Goal: Check status: Check status

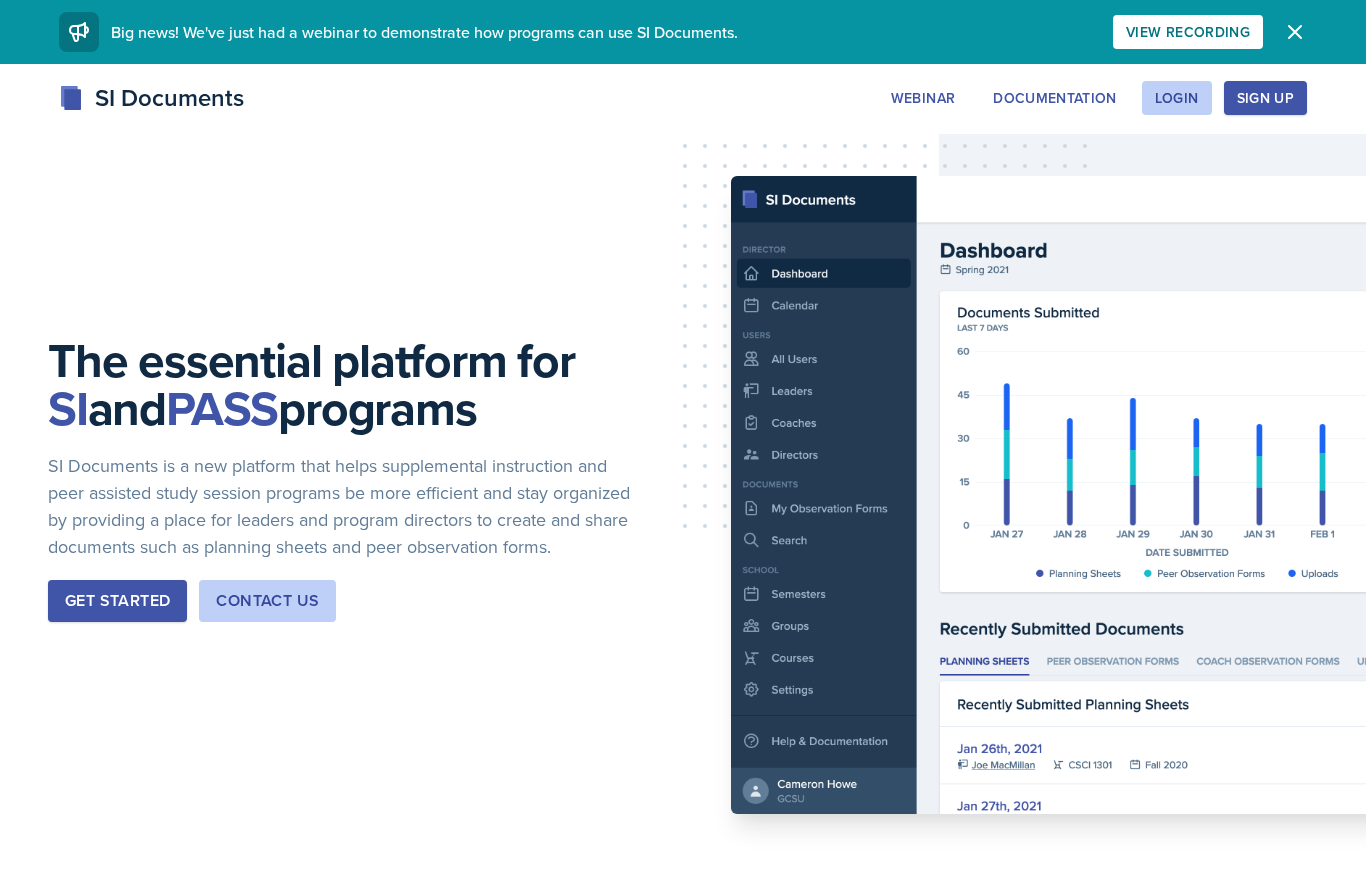
click at [1181, 101] on div "Login" at bounding box center [1177, 98] width 44 height 16
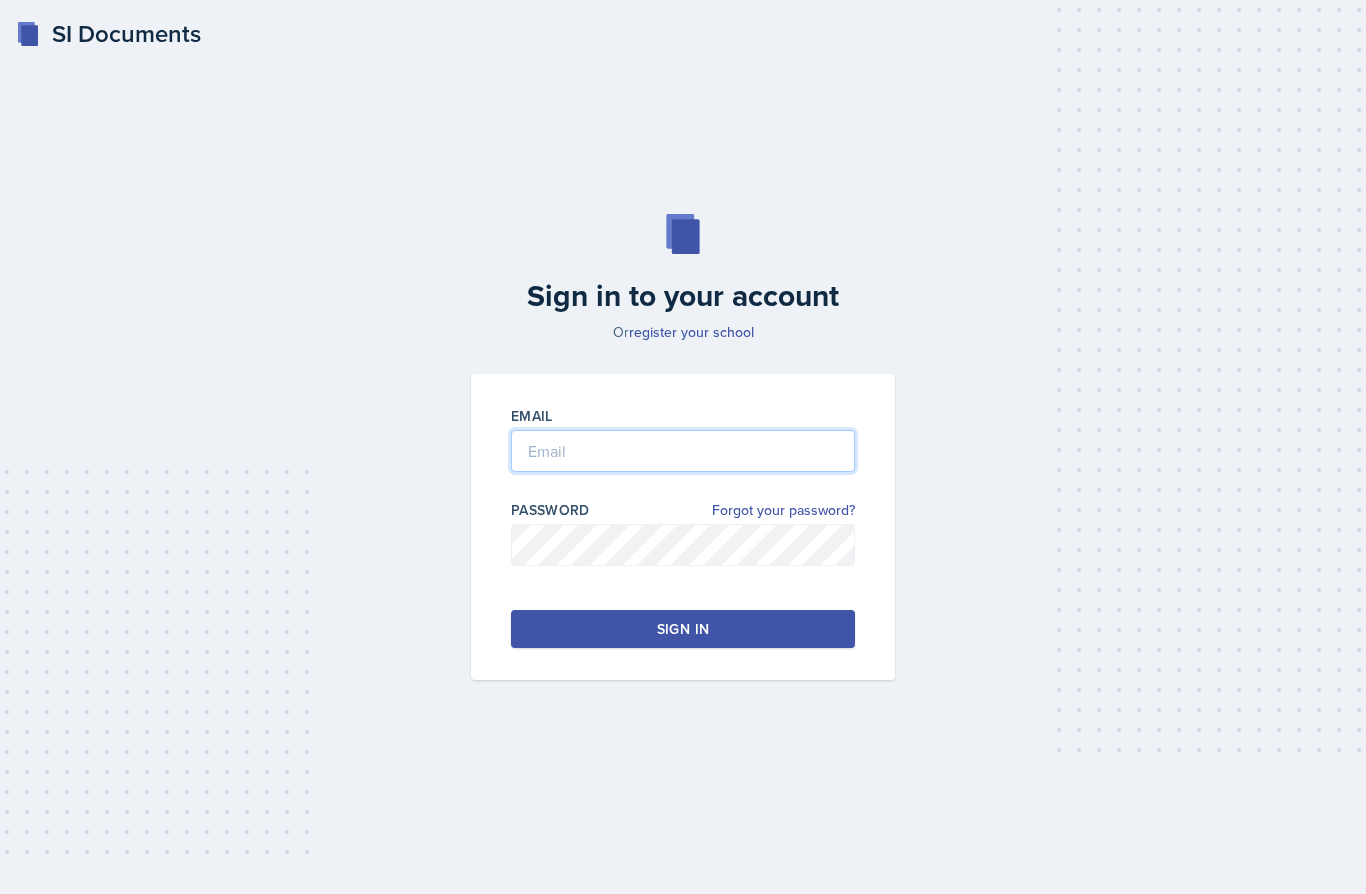
click at [712, 472] on input "email" at bounding box center [683, 451] width 344 height 42
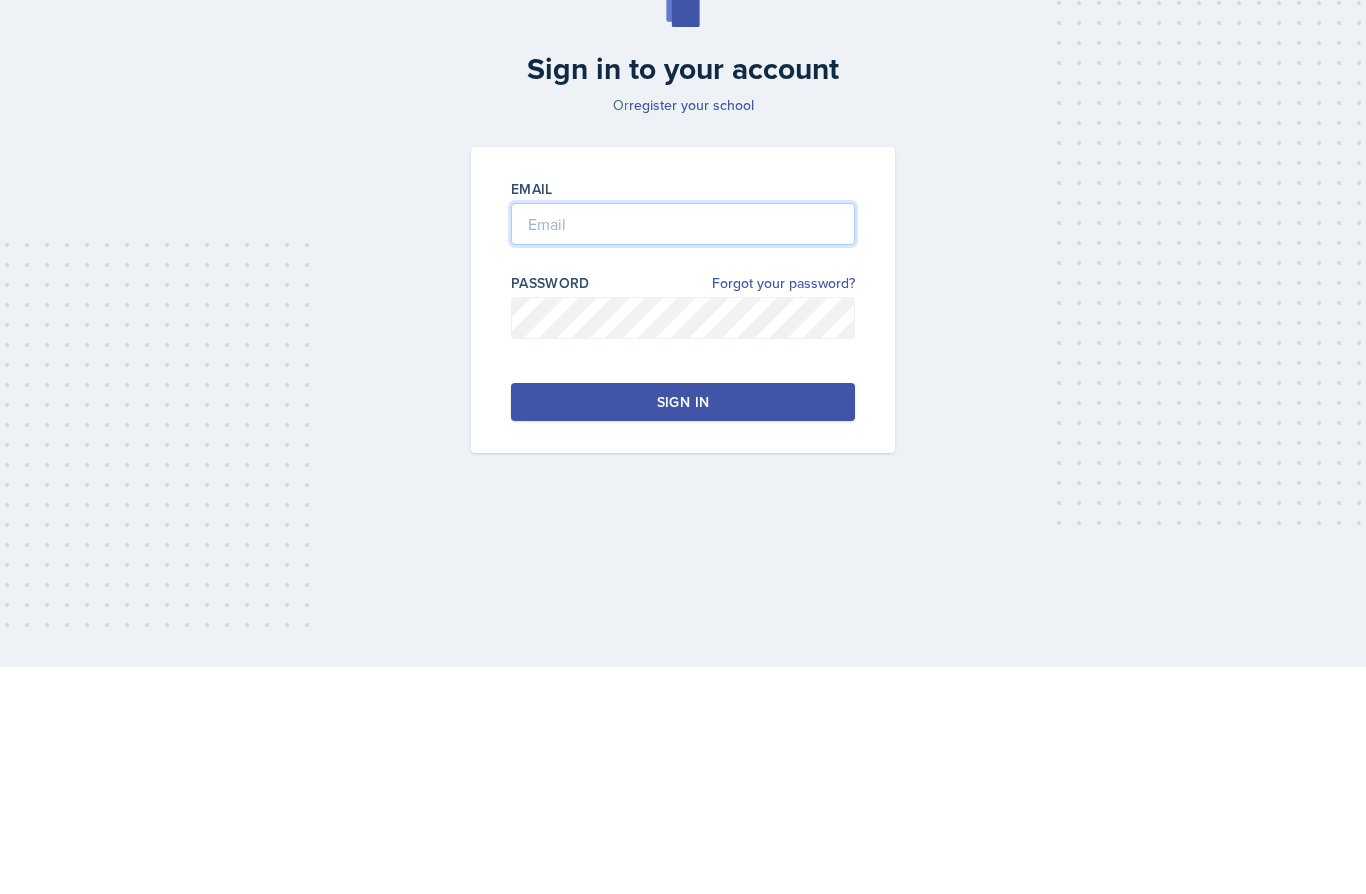
type input "[EMAIL_ADDRESS][DOMAIN_NAME]"
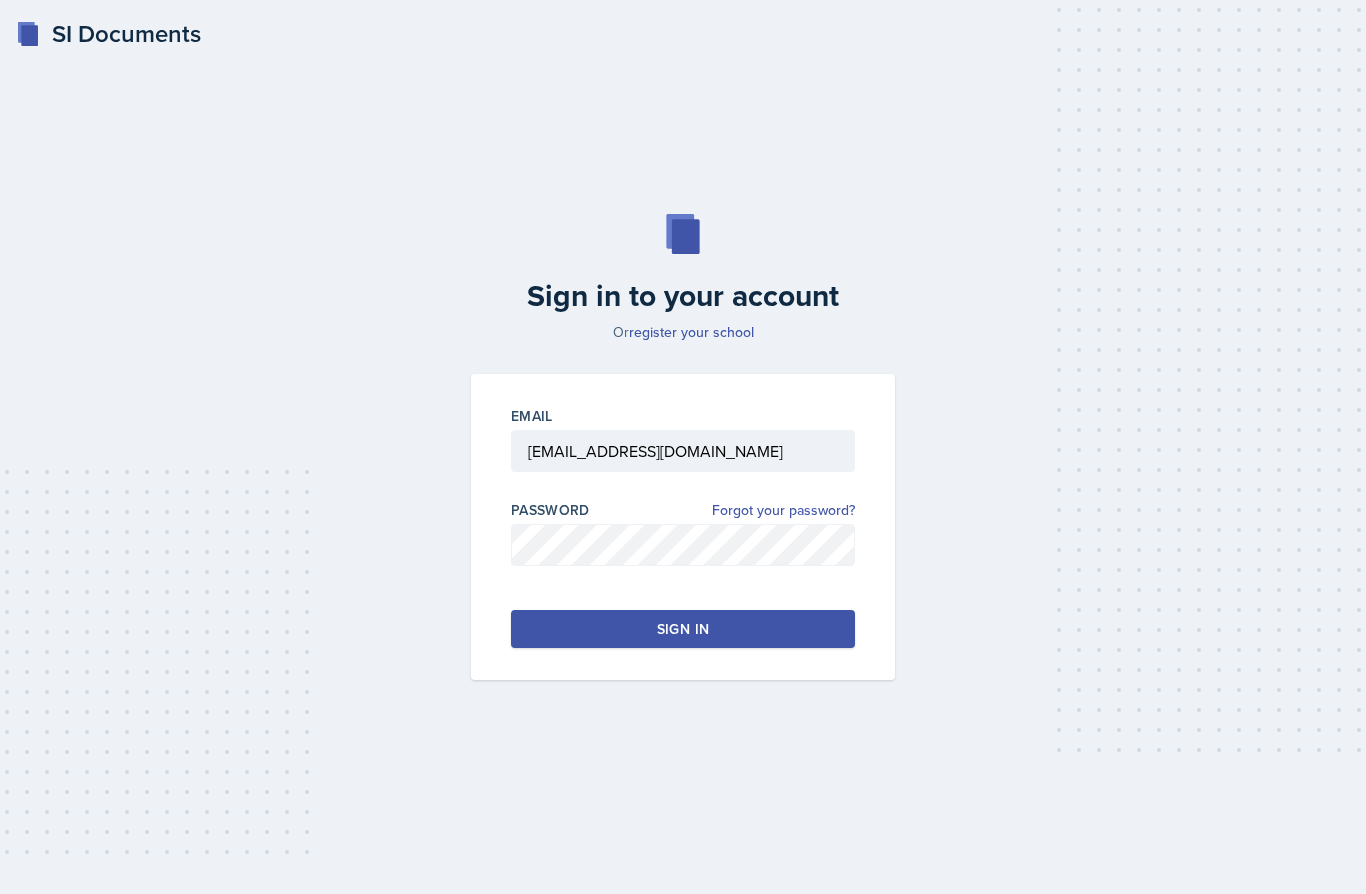
click at [784, 610] on button "Sign in" at bounding box center [683, 629] width 344 height 38
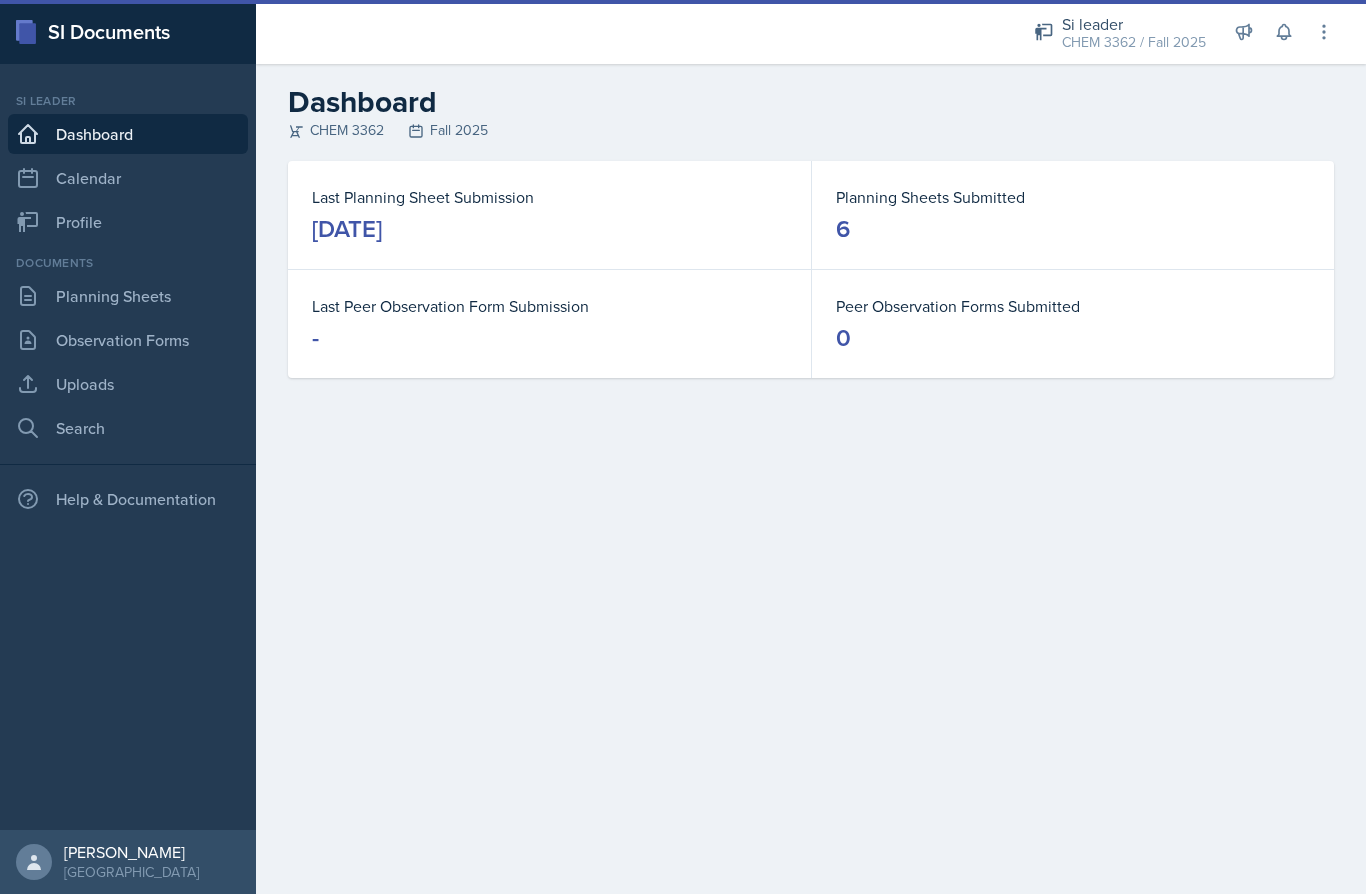
click at [159, 332] on link "Observation Forms" at bounding box center [128, 340] width 240 height 40
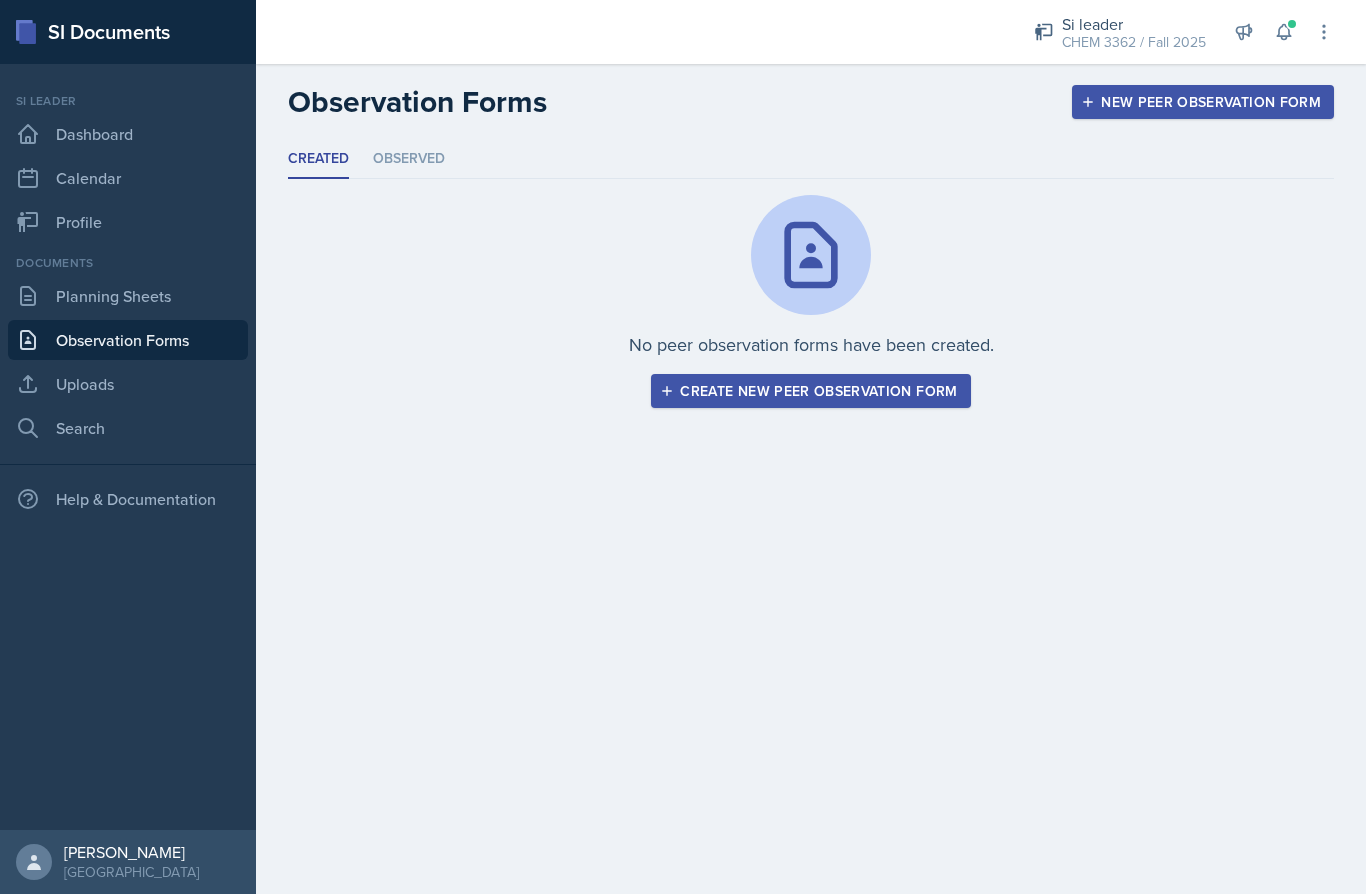
click at [421, 169] on li "Observed" at bounding box center [409, 159] width 72 height 39
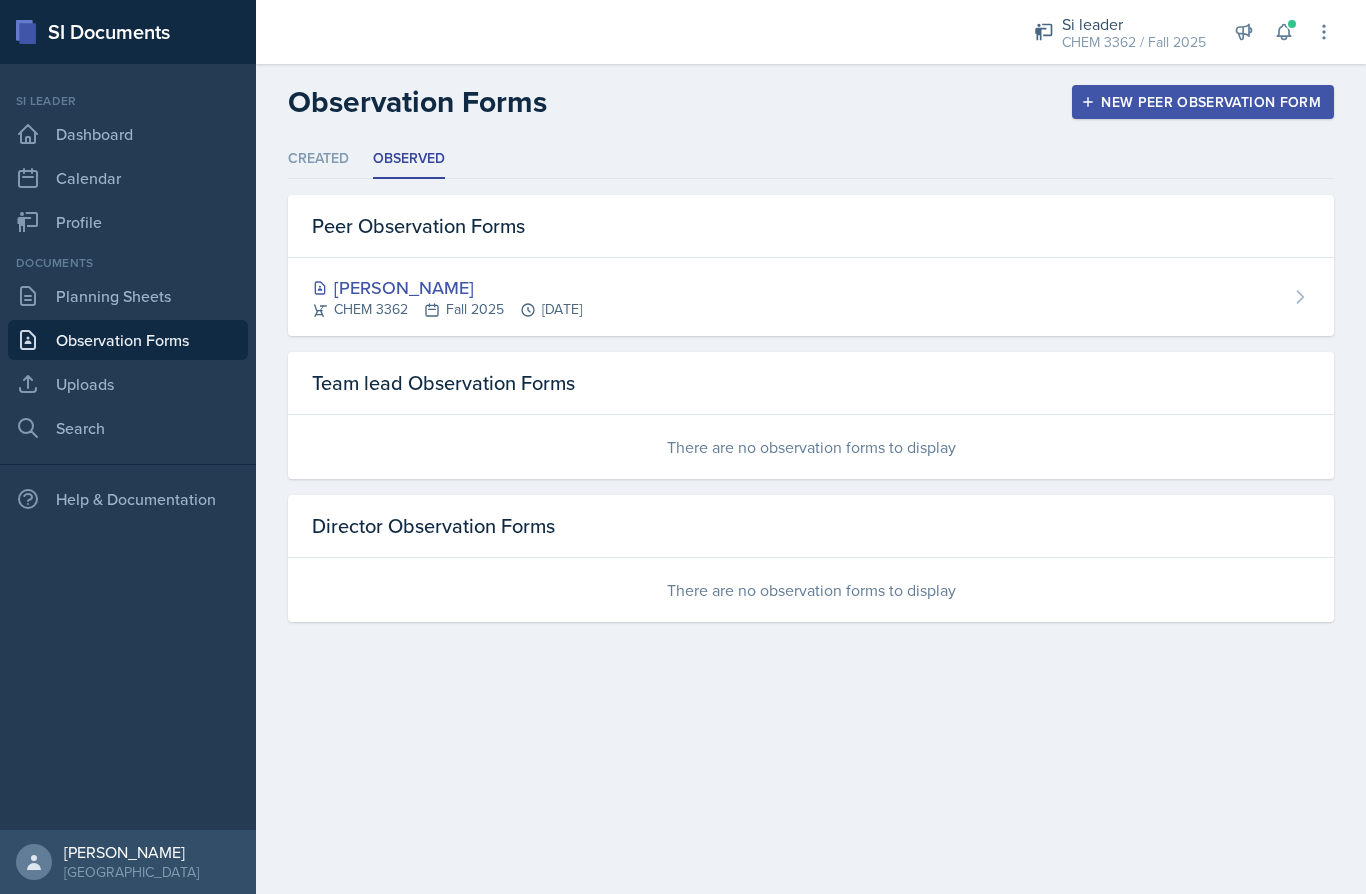
click at [680, 282] on div "[PERSON_NAME] CHEM 3362 Fall 2025 [DATE]" at bounding box center [811, 297] width 1046 height 78
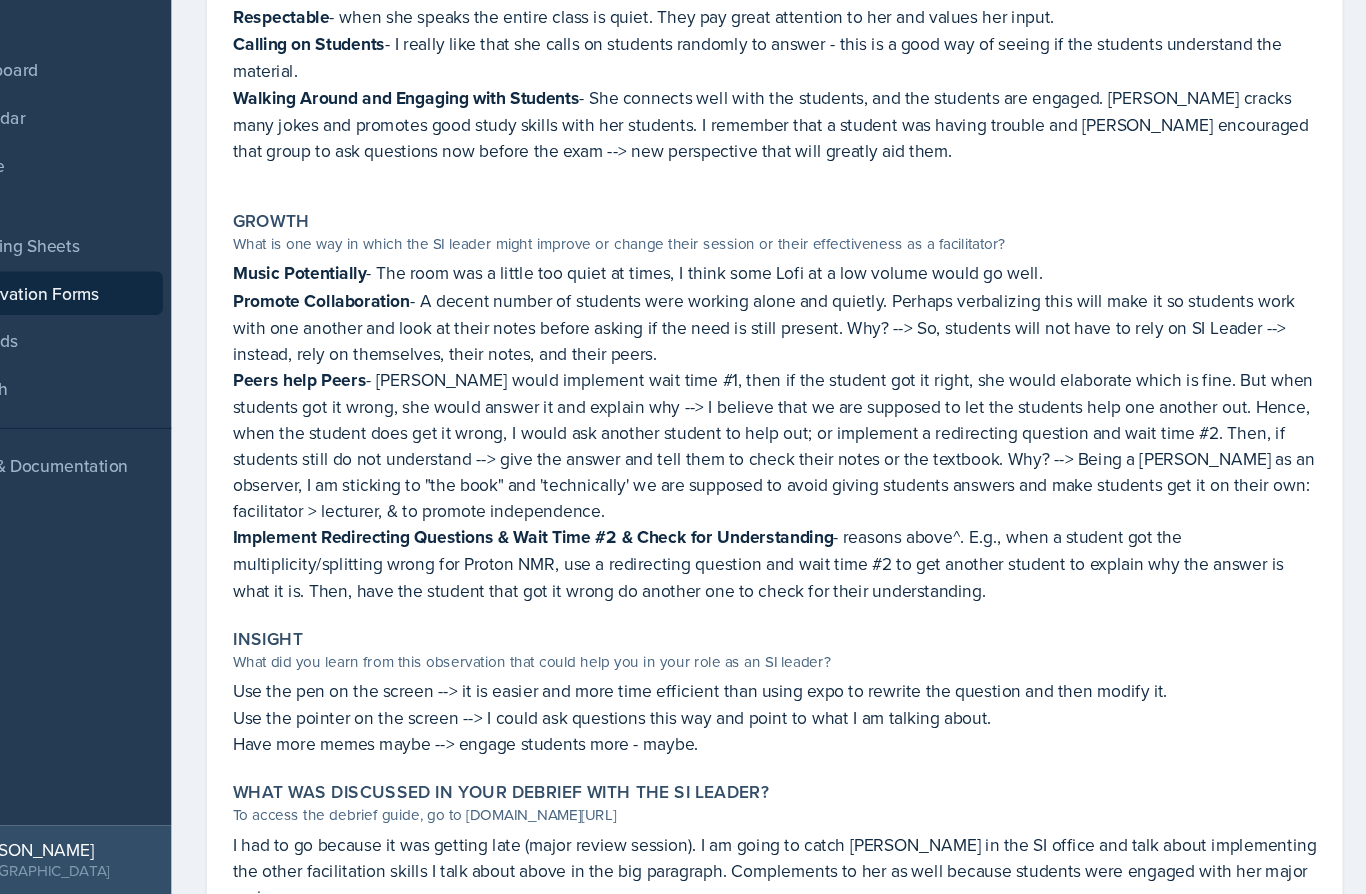
scroll to position [405, 0]
click at [800, 791] on div "What was discussed in your debrief with the SI Leader?" at bounding box center [811, 801] width 998 height 20
click at [737, 791] on div "What was discussed in your debrief with the SI Leader?" at bounding box center [811, 801] width 998 height 20
click at [818, 642] on div "Insight What did you learn from this observation that could help you in your ro…" at bounding box center [811, 708] width 1014 height 133
click at [735, 836] on p "I had to go because it was getting late (major review session). I am going to c…" at bounding box center [811, 872] width 998 height 72
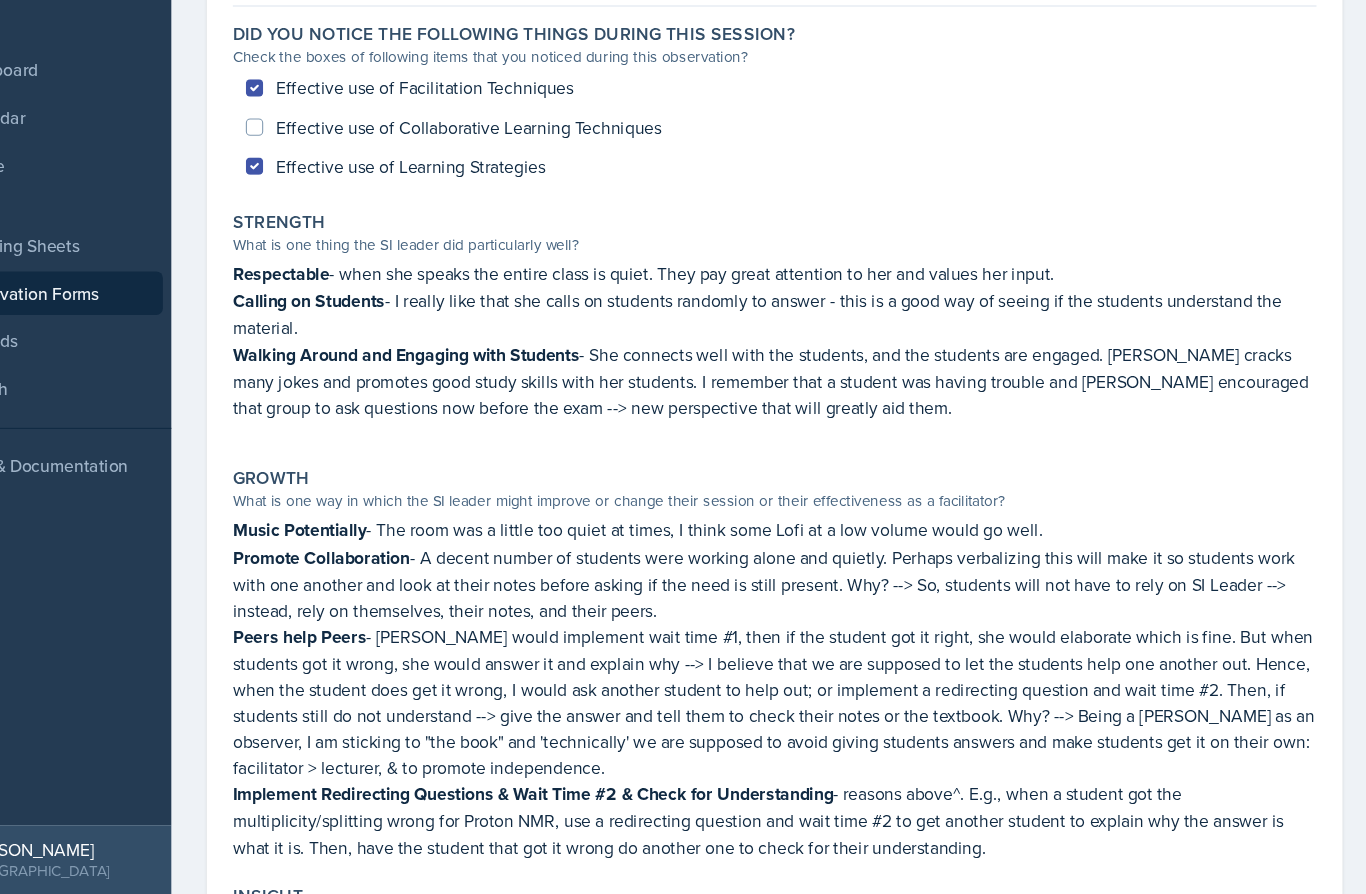
scroll to position [143, 0]
